Goal: Check status: Check status

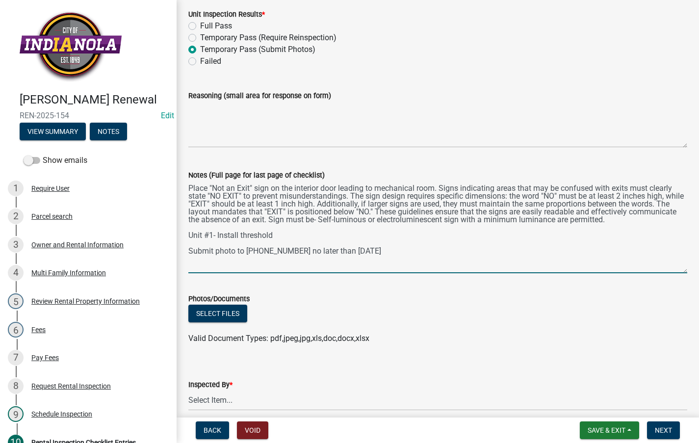
drag, startPoint x: 676, startPoint y: 227, endPoint x: 678, endPoint y: 273, distance: 46.1
click at [678, 273] on textarea "Place "Not an Exit" sign on the interior door leading to mechanical room. Signs…" at bounding box center [437, 227] width 499 height 92
click at [329, 405] on select "Select Item... [PERSON_NAME] [PERSON_NAME] [PERSON_NAME] [PERSON_NAME]" at bounding box center [437, 400] width 499 height 20
click at [188, 392] on select "Select Item... [PERSON_NAME] [PERSON_NAME] [PERSON_NAME] [PERSON_NAME]" at bounding box center [437, 400] width 499 height 20
select select "3237a74e-59b5-424e-94fe-d72df491538c"
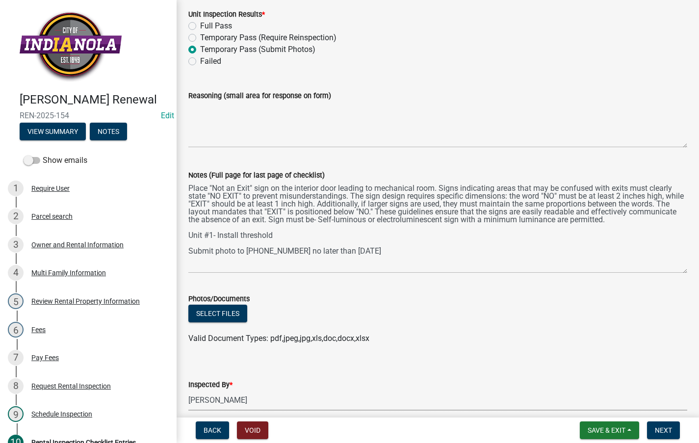
scroll to position [4462, 0]
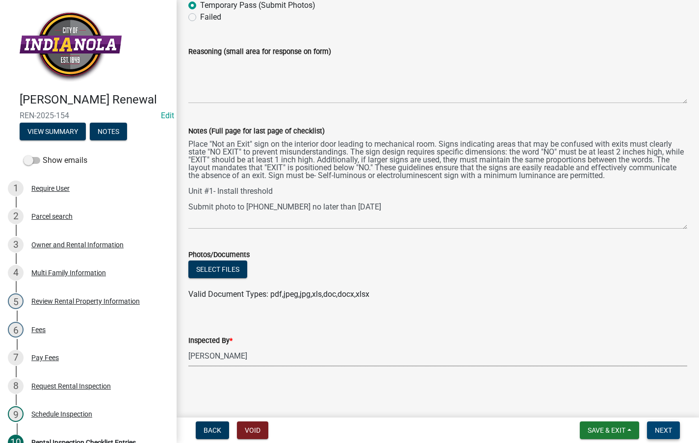
click at [662, 422] on button "Next" at bounding box center [663, 430] width 33 height 18
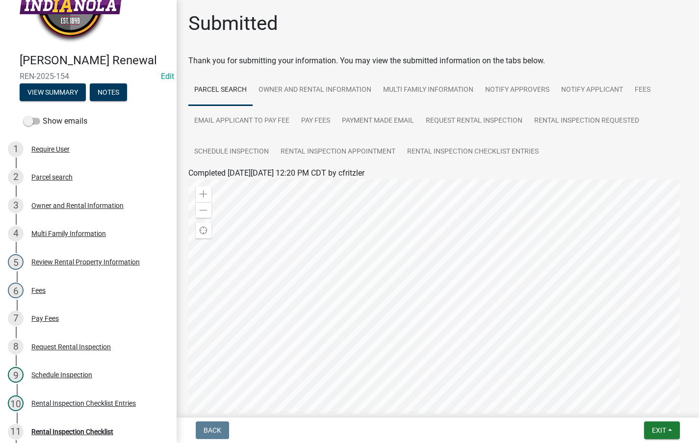
scroll to position [0, 0]
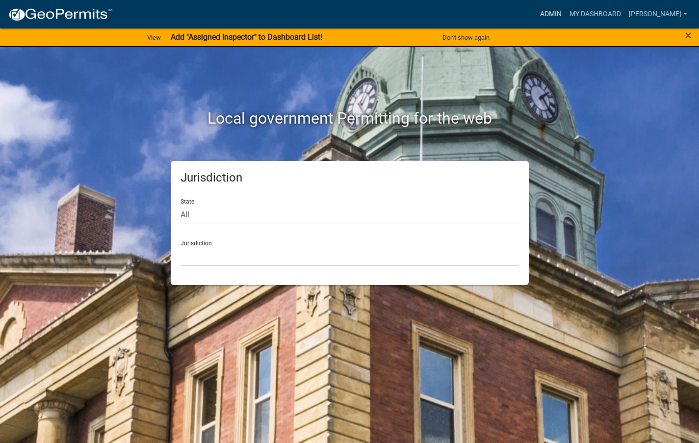
click at [587, 4] on nav "more_horiz Admin My Dashboard Visser Admin Account Logout" at bounding box center [349, 14] width 699 height 28
click at [565, 12] on link "Admin" at bounding box center [550, 14] width 29 height 19
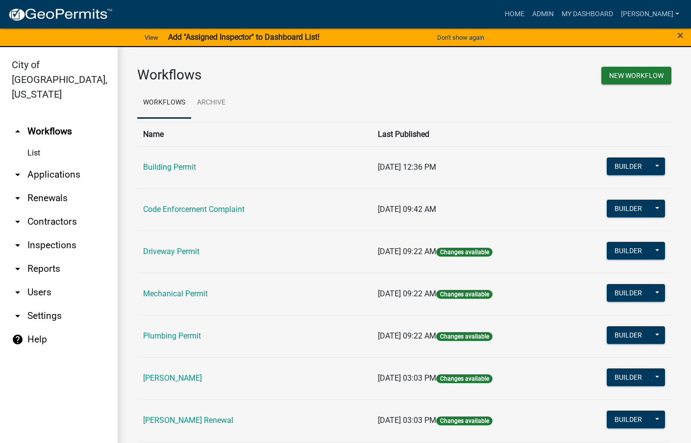
click at [184, 376] on link "Rental Registration" at bounding box center [172, 377] width 59 height 9
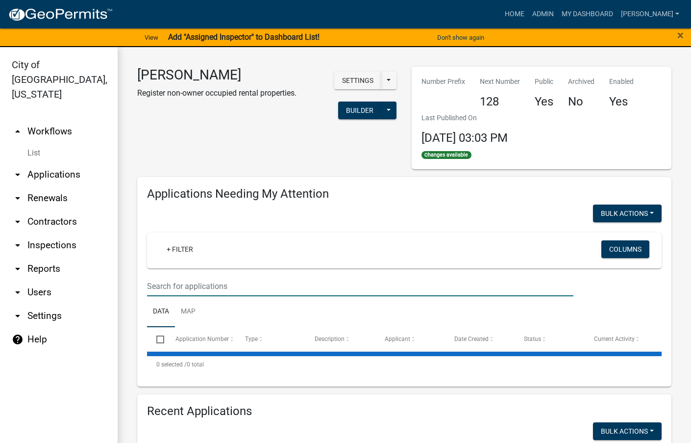
select select "3: 100"
click at [206, 286] on input "text" at bounding box center [360, 286] width 426 height 20
select select "3: 100"
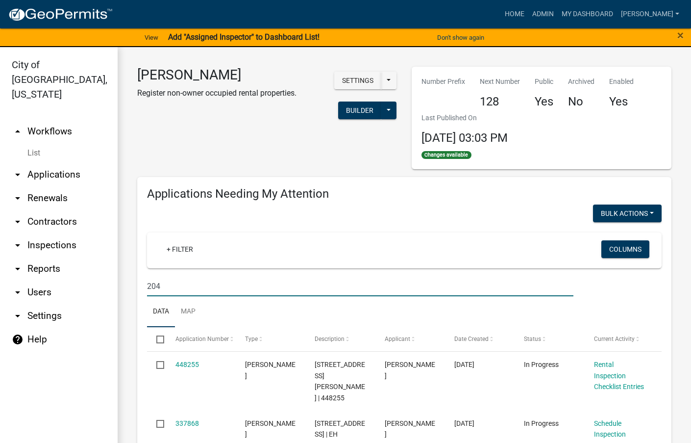
type input "204"
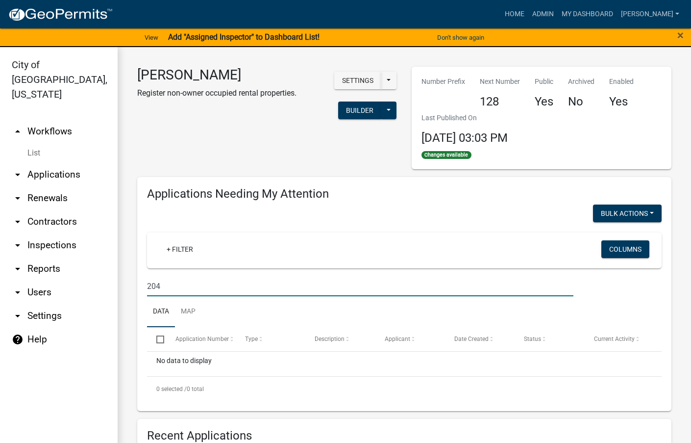
scroll to position [294, 0]
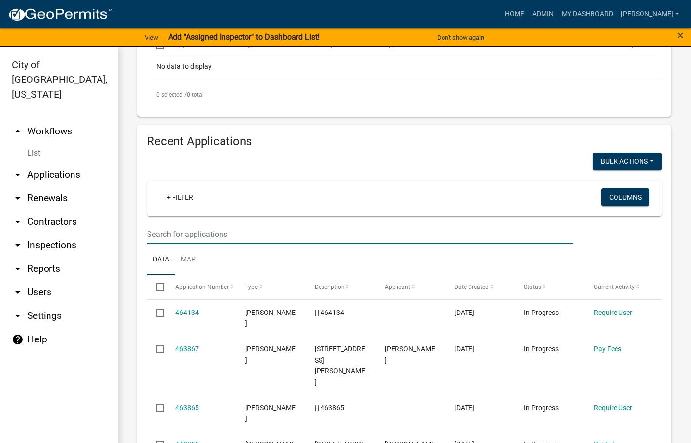
click at [296, 239] on input "text" at bounding box center [360, 234] width 426 height 20
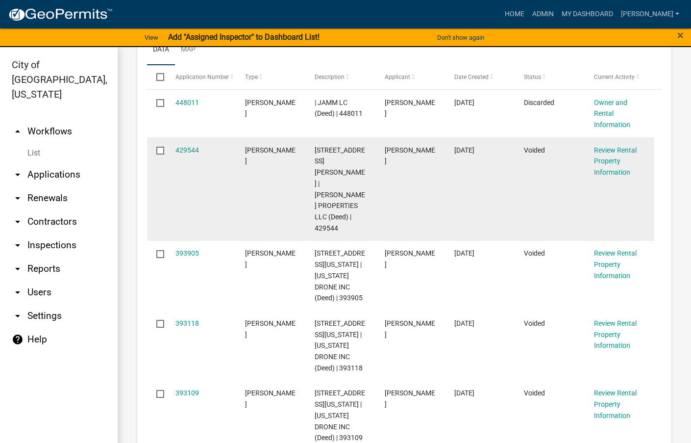
scroll to position [441, 0]
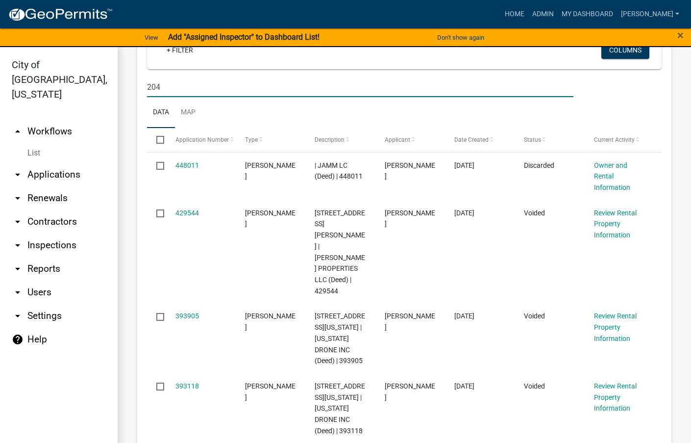
click at [258, 85] on input "204" at bounding box center [360, 87] width 426 height 20
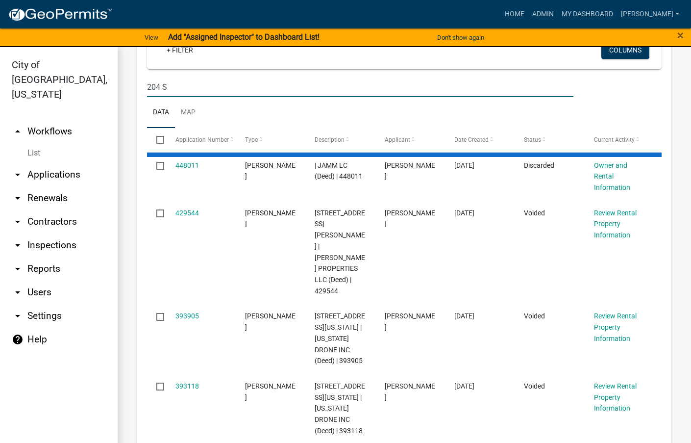
type input "204 S"
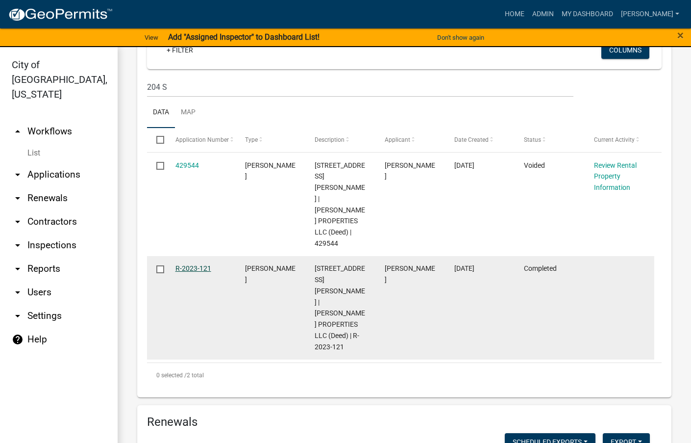
click at [191, 264] on link "R-2023-121" at bounding box center [193, 268] width 36 height 8
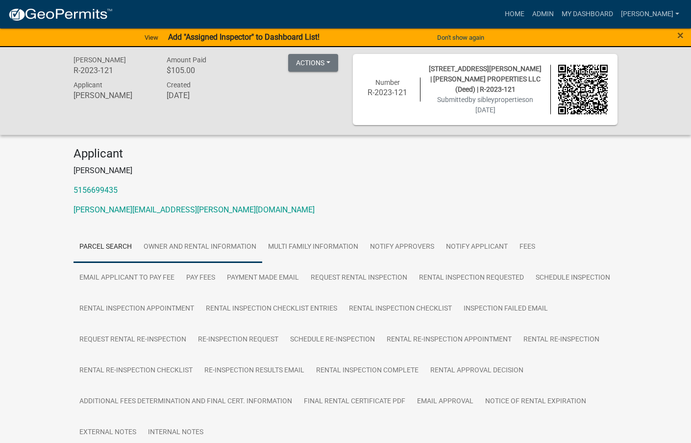
scroll to position [98, 0]
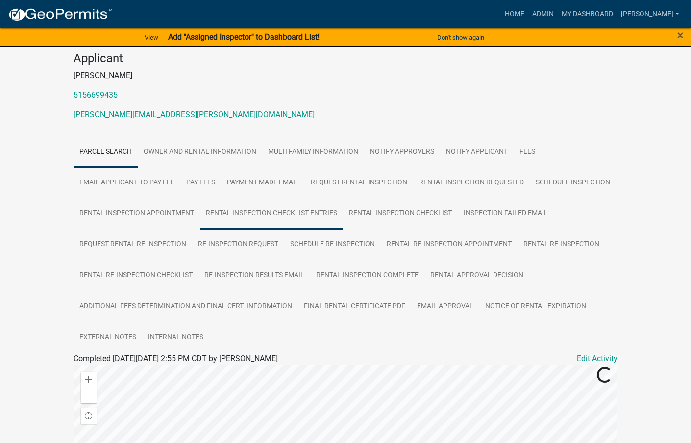
click at [320, 213] on link "Rental Inspection Checklist Entries" at bounding box center [271, 213] width 143 height 31
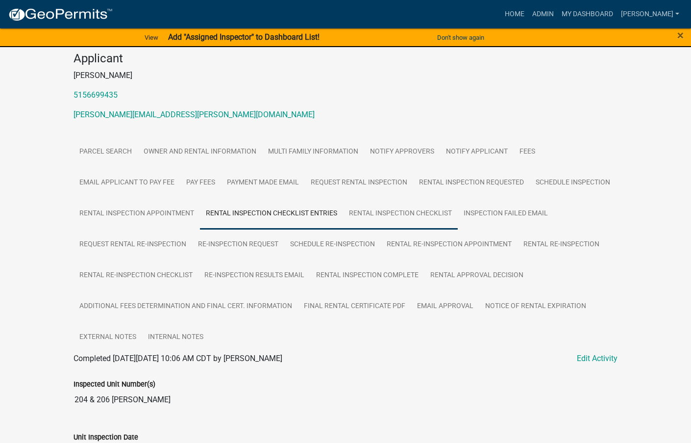
click at [448, 211] on link "Rental Inspection Checklist" at bounding box center [400, 213] width 115 height 31
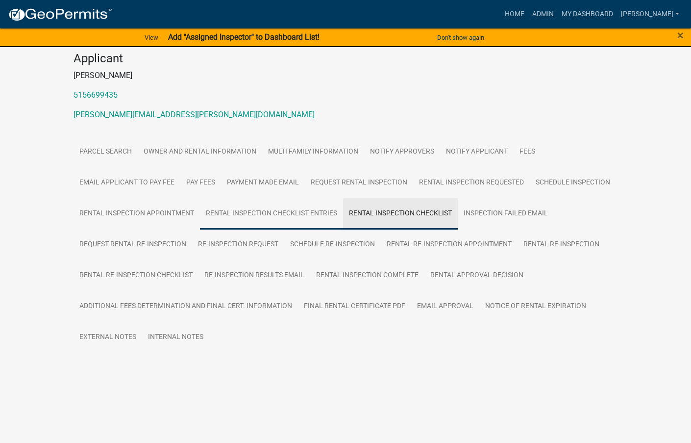
scroll to position [71, 0]
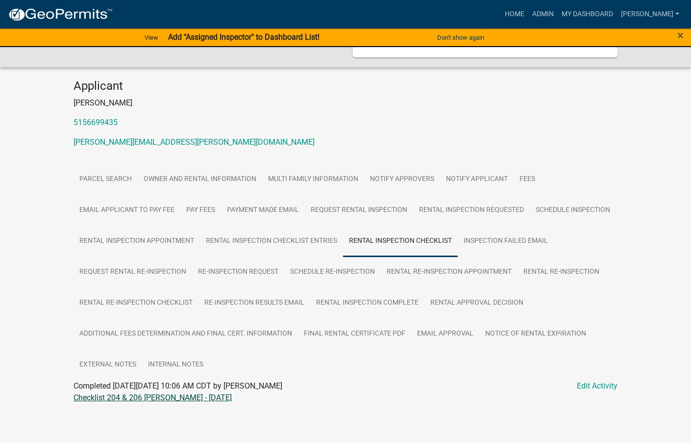
click at [150, 394] on link "Checklist 204 & 206 S J - 06/28/2023" at bounding box center [153, 397] width 158 height 9
